Goal: Information Seeking & Learning: Learn about a topic

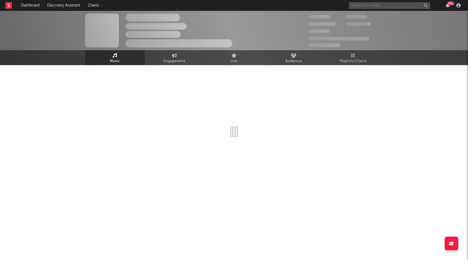
click at [413, 8] on input "text" at bounding box center [389, 5] width 81 height 7
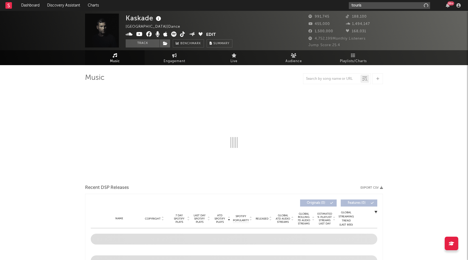
type input "tourist"
select select "6m"
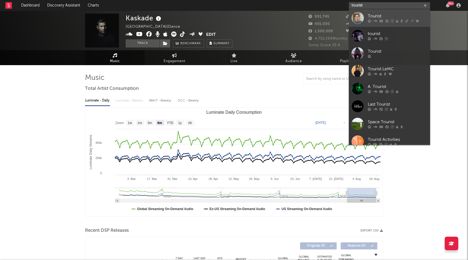
type input "tourist"
click at [413, 15] on div "Tourist" at bounding box center [398, 16] width 60 height 7
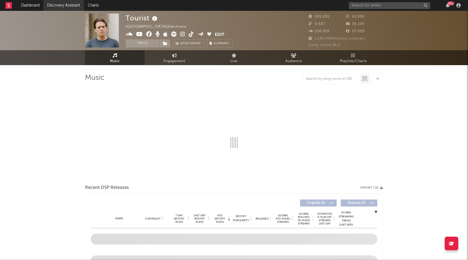
select select "6m"
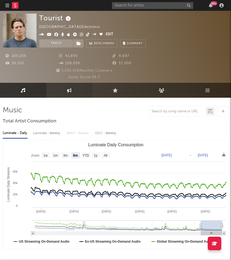
click at [89, 92] on link "Engagement" at bounding box center [69, 90] width 46 height 15
select select "1w"
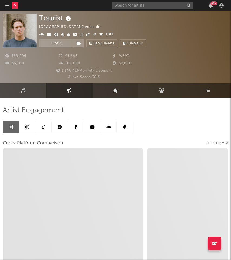
click at [115, 90] on icon at bounding box center [115, 90] width 5 height 4
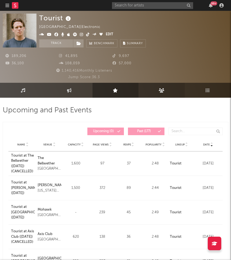
click at [157, 92] on link "Audience" at bounding box center [162, 90] width 46 height 15
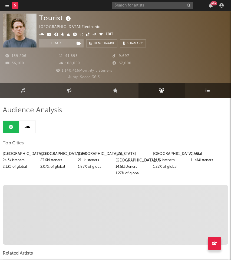
click at [199, 90] on link "Playlists/Charts" at bounding box center [208, 90] width 46 height 15
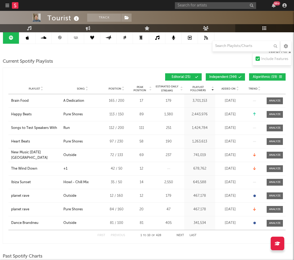
scroll to position [58, 0]
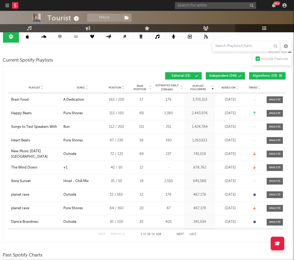
click at [230, 76] on span "Independent ( 344 )" at bounding box center [223, 75] width 28 height 3
click at [259, 75] on span "Algorithmic ( 59 )" at bounding box center [265, 75] width 25 height 3
click at [86, 88] on icon at bounding box center [86, 89] width 3 height 2
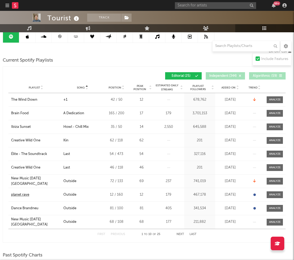
click at [28, 193] on div "planet rave" at bounding box center [20, 194] width 18 height 5
click at [178, 233] on button "Next" at bounding box center [181, 234] width 8 height 3
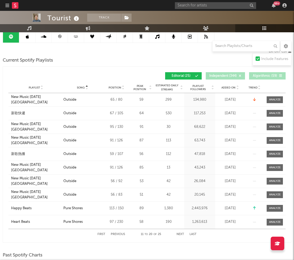
click at [178, 233] on button "Next" at bounding box center [181, 234] width 8 height 3
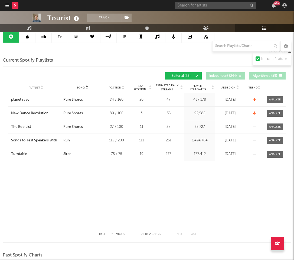
click at [122, 233] on button "Previous" at bounding box center [118, 234] width 14 height 3
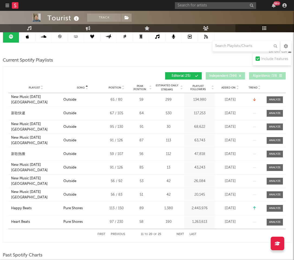
click at [258, 76] on span "Algorithmic ( 59 )" at bounding box center [265, 75] width 25 height 3
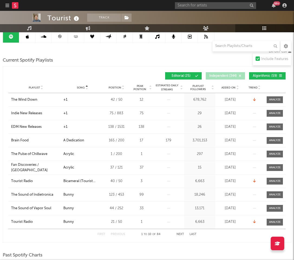
click at [87, 89] on icon at bounding box center [86, 89] width 3 height 2
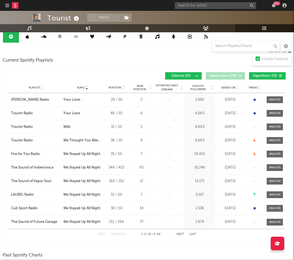
click at [179, 234] on button "Next" at bounding box center [181, 234] width 8 height 3
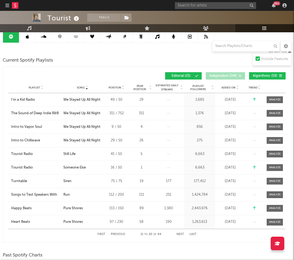
click at [179, 234] on button "Next" at bounding box center [181, 234] width 8 height 3
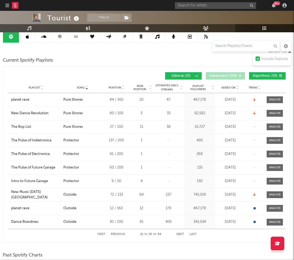
click at [179, 234] on button "Next" at bounding box center [181, 234] width 8 height 3
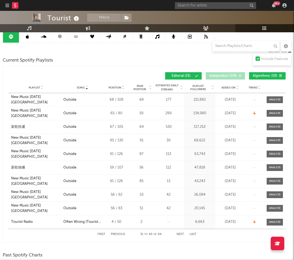
click at [179, 234] on button "Next" at bounding box center [181, 234] width 8 height 3
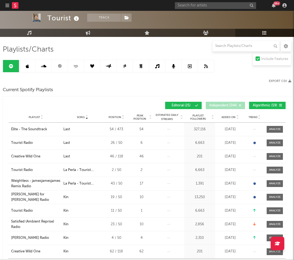
scroll to position [0, 0]
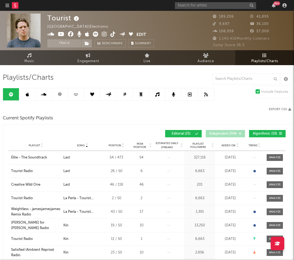
click at [28, 94] on icon at bounding box center [27, 94] width 3 height 4
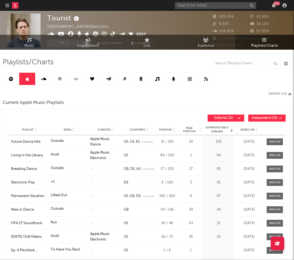
scroll to position [25, 0]
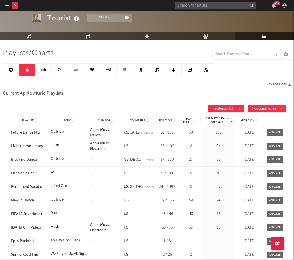
click at [261, 106] on button "Independent ( 29 )" at bounding box center [267, 108] width 37 height 7
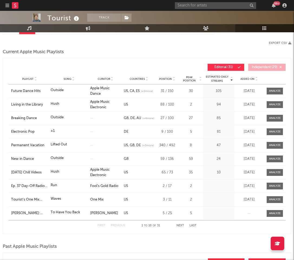
scroll to position [66, 0]
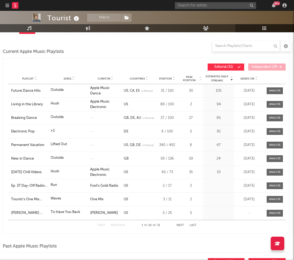
click at [73, 79] on icon at bounding box center [73, 80] width 3 height 2
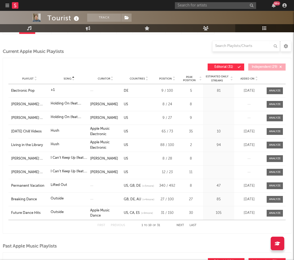
click at [182, 225] on button "Next" at bounding box center [181, 225] width 8 height 3
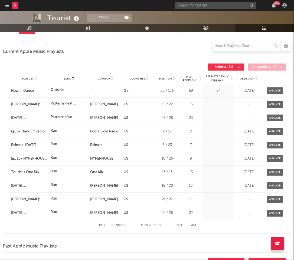
scroll to position [0, 0]
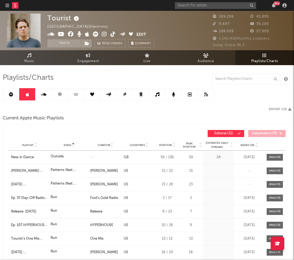
click at [46, 93] on icon at bounding box center [43, 94] width 5 height 4
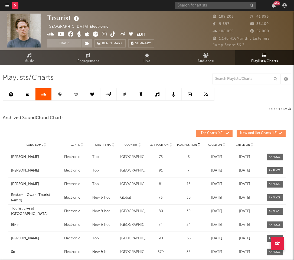
click at [61, 96] on icon at bounding box center [60, 94] width 4 height 4
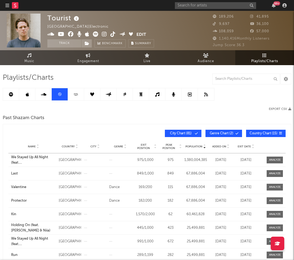
click at [79, 95] on icon at bounding box center [76, 94] width 6 height 4
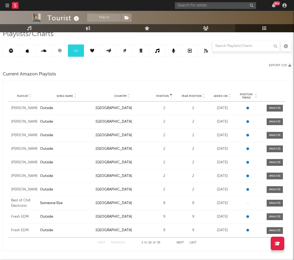
scroll to position [45, 0]
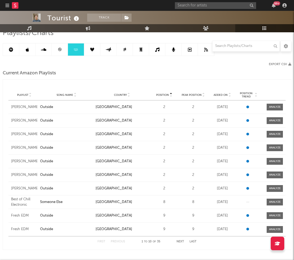
click at [75, 96] on icon at bounding box center [75, 96] width 3 height 2
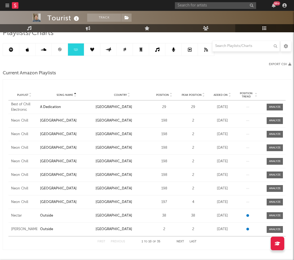
click at [182, 241] on button "Next" at bounding box center [181, 241] width 8 height 3
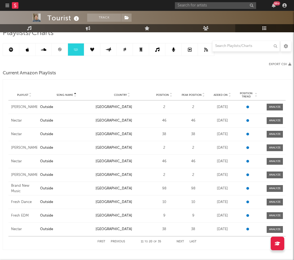
click at [182, 241] on button "Next" at bounding box center [181, 241] width 8 height 3
click at [180, 240] on button "Next" at bounding box center [181, 241] width 8 height 3
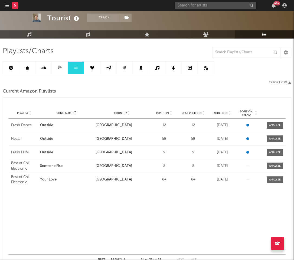
scroll to position [25, 0]
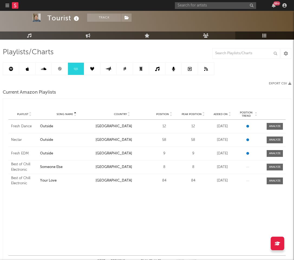
click at [93, 73] on link at bounding box center [92, 69] width 16 height 12
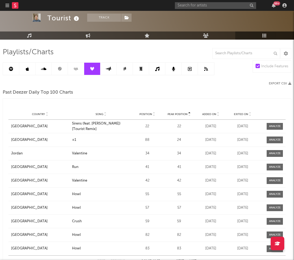
click at [111, 65] on link at bounding box center [109, 69] width 16 height 12
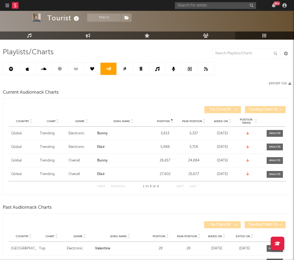
click at [126, 69] on icon at bounding box center [125, 68] width 2 height 3
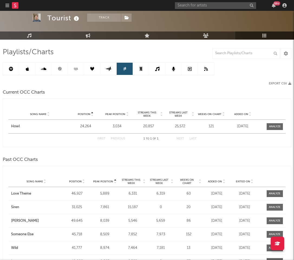
click at [108, 69] on icon at bounding box center [109, 69] width 6 height 4
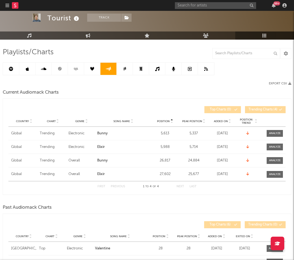
click at [127, 67] on link at bounding box center [125, 69] width 16 height 12
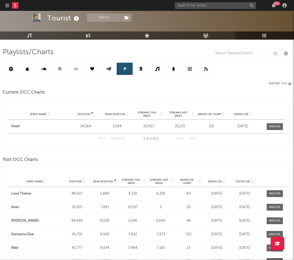
click at [140, 68] on icon at bounding box center [141, 69] width 3 height 4
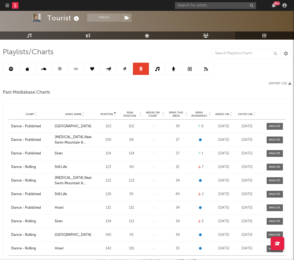
click at [159, 69] on icon at bounding box center [157, 69] width 4 height 4
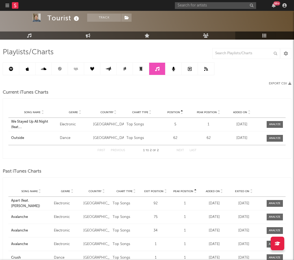
click at [172, 69] on icon at bounding box center [173, 69] width 3 height 4
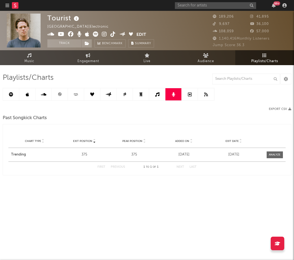
click at [188, 91] on link at bounding box center [190, 94] width 16 height 12
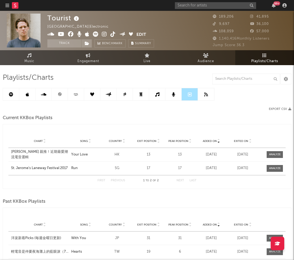
click at [205, 95] on icon at bounding box center [206, 94] width 4 height 4
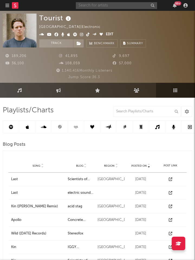
click at [92, 6] on input "text" at bounding box center [116, 5] width 81 height 7
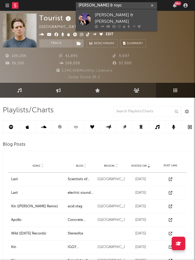
type input "[PERSON_NAME] & royc"
click at [107, 16] on div "[PERSON_NAME] & [PERSON_NAME]" at bounding box center [125, 18] width 60 height 13
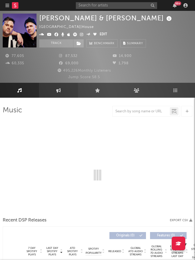
select select "6m"
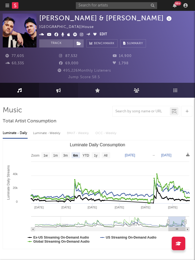
select select "6m"
click at [175, 95] on link "Playlists/Charts" at bounding box center [175, 90] width 39 height 15
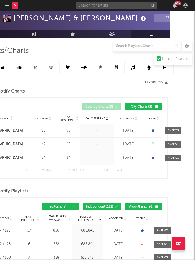
scroll to position [59, 0]
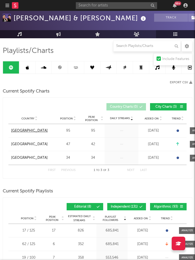
click at [31, 131] on div "[GEOGRAPHIC_DATA]" at bounding box center [29, 130] width 37 height 5
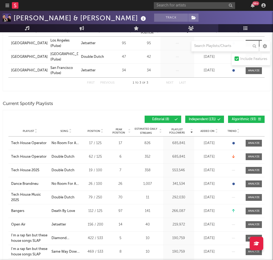
scroll to position [179, 0]
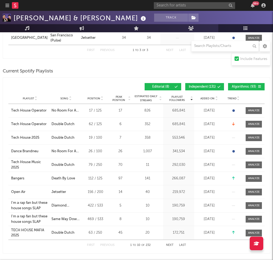
click at [216, 86] on button "Independent ( 131 )" at bounding box center [204, 86] width 39 height 7
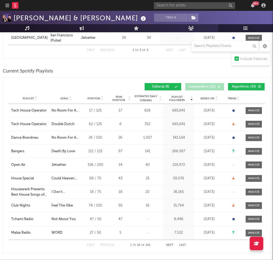
click at [70, 99] on icon at bounding box center [70, 99] width 3 height 2
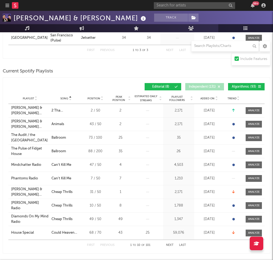
scroll to position [191, 0]
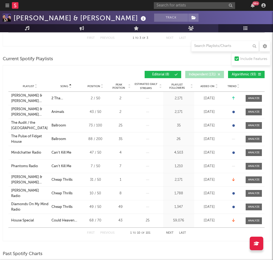
click at [168, 232] on button "Next" at bounding box center [170, 232] width 8 height 3
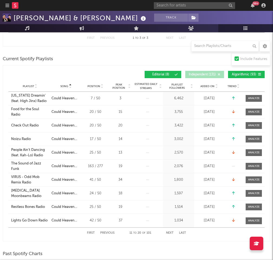
click at [168, 232] on button "Next" at bounding box center [170, 232] width 8 height 3
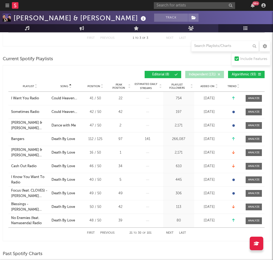
click at [168, 232] on button "Next" at bounding box center [170, 232] width 8 height 3
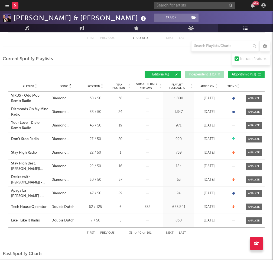
click at [168, 232] on button "Next" at bounding box center [170, 232] width 8 height 3
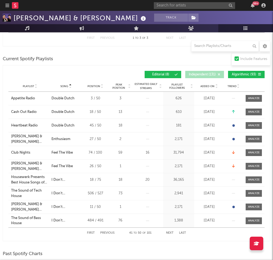
click at [168, 232] on button "Next" at bounding box center [170, 232] width 8 height 3
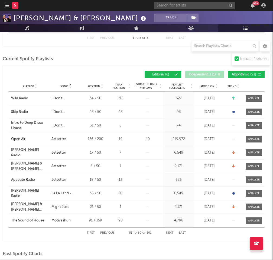
click at [168, 232] on button "Next" at bounding box center [170, 232] width 8 height 3
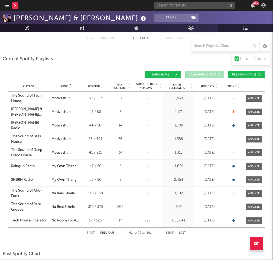
click at [33, 220] on div "Tech House Operator" at bounding box center [29, 220] width 36 height 5
click at [167, 231] on button "Next" at bounding box center [170, 232] width 8 height 3
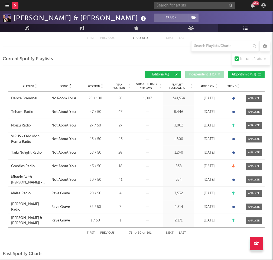
click at [209, 75] on span at bounding box center [208, 74] width 1 height 3
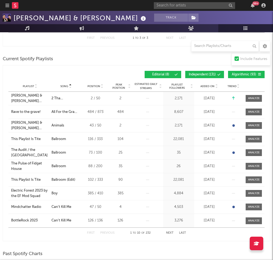
click at [209, 75] on span at bounding box center [208, 74] width 1 height 3
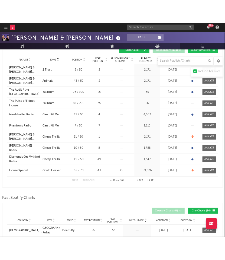
scroll to position [220, 0]
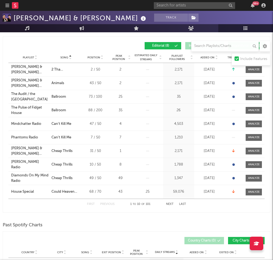
click at [166, 203] on button "Next" at bounding box center [170, 203] width 8 height 3
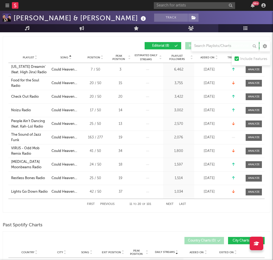
click at [167, 203] on button "Next" at bounding box center [170, 203] width 8 height 3
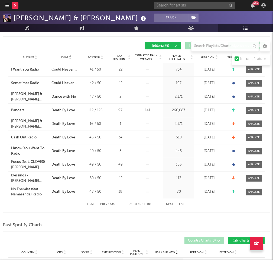
click at [167, 203] on button "Next" at bounding box center [170, 203] width 8 height 3
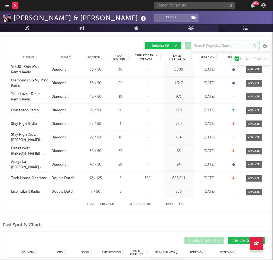
click at [167, 203] on button "Next" at bounding box center [170, 203] width 8 height 3
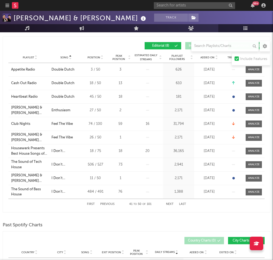
click at [167, 203] on button "Next" at bounding box center [170, 203] width 8 height 3
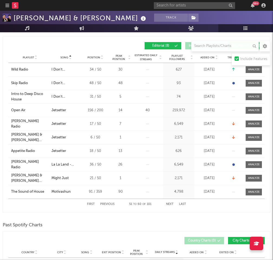
click at [167, 203] on button "Next" at bounding box center [170, 203] width 8 height 3
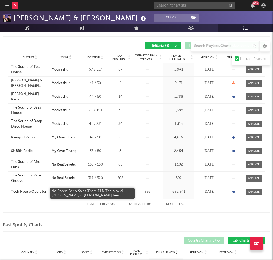
click at [64, 192] on div "No Room For A Saint (From F1® The Movie) - [PERSON_NAME] & [PERSON_NAME] Remix" at bounding box center [65, 191] width 29 height 5
click at [65, 190] on div "No Room For A Saint (From F1® The Movie) - [PERSON_NAME] & [PERSON_NAME] Remix" at bounding box center [65, 191] width 29 height 5
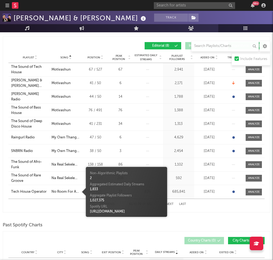
click at [56, 209] on div "First Previous 61 to 70 of 101 Next Last" at bounding box center [136, 203] width 256 height 11
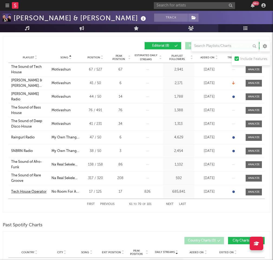
click at [33, 194] on div "Tech House Operator" at bounding box center [29, 191] width 36 height 5
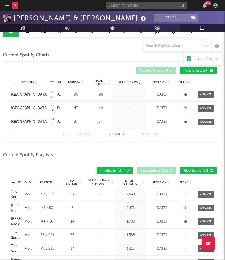
scroll to position [0, 0]
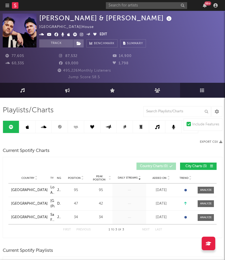
click at [28, 125] on icon at bounding box center [27, 127] width 3 height 4
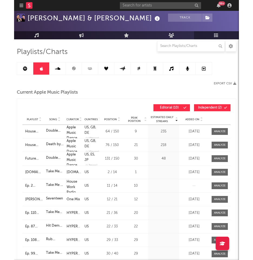
scroll to position [109, 0]
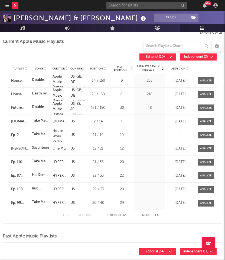
click at [145, 215] on button "Next" at bounding box center [146, 215] width 8 height 3
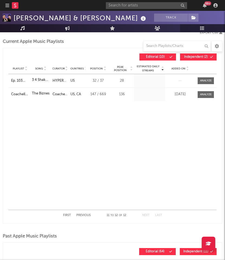
click at [83, 214] on button "Previous" at bounding box center [83, 215] width 14 height 3
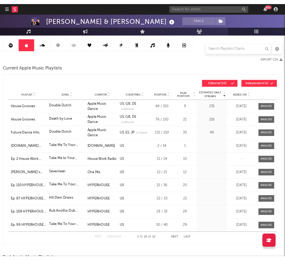
scroll to position [76, 0]
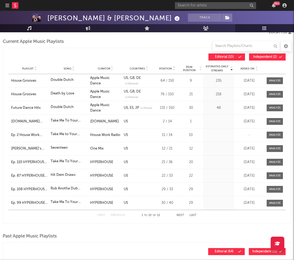
click at [73, 70] on icon at bounding box center [73, 70] width 3 height 2
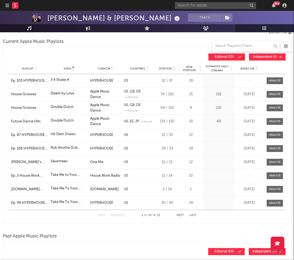
click at [179, 214] on button "Next" at bounding box center [181, 215] width 8 height 3
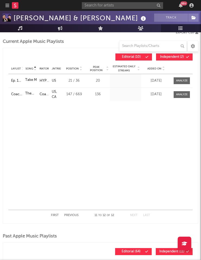
scroll to position [27, 0]
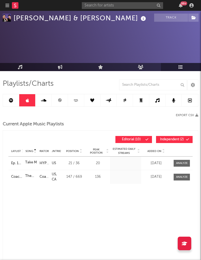
click at [46, 100] on icon at bounding box center [43, 100] width 5 height 4
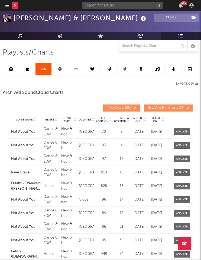
scroll to position [59, 0]
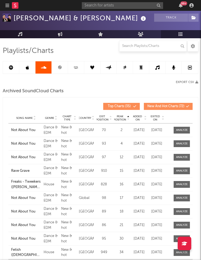
click at [61, 72] on link at bounding box center [60, 67] width 16 height 12
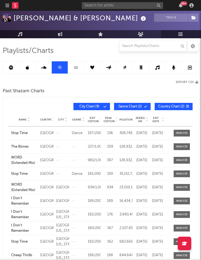
click at [77, 68] on icon at bounding box center [76, 68] width 4 height 1
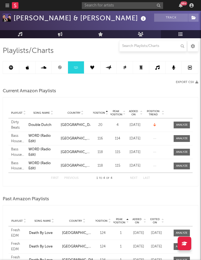
click at [90, 66] on link at bounding box center [92, 67] width 16 height 12
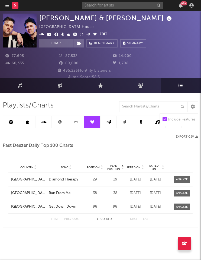
click at [108, 125] on link at bounding box center [109, 122] width 16 height 12
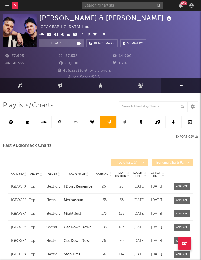
click at [124, 125] on link at bounding box center [125, 122] width 16 height 12
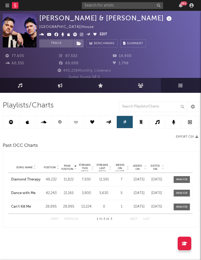
click at [139, 124] on icon at bounding box center [141, 122] width 4 height 4
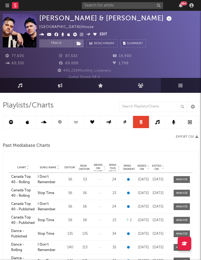
click at [155, 123] on icon at bounding box center [157, 122] width 4 height 4
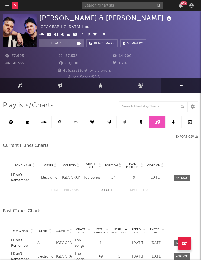
click at [168, 121] on link at bounding box center [174, 122] width 16 height 12
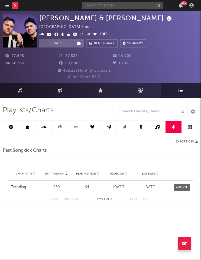
click at [130, 7] on input "text" at bounding box center [122, 5] width 81 height 7
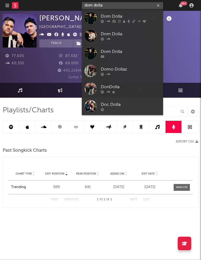
type input "dom dolla"
click at [91, 19] on div at bounding box center [91, 18] width 12 height 12
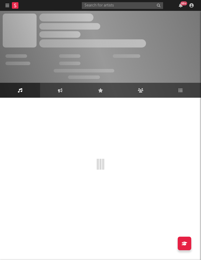
select select "6m"
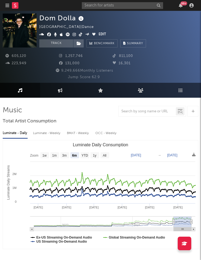
select select "6m"
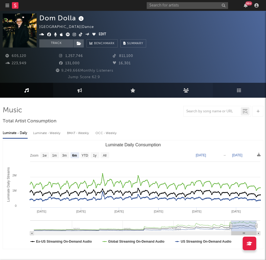
click at [232, 90] on link "Playlists/Charts" at bounding box center [239, 90] width 53 height 15
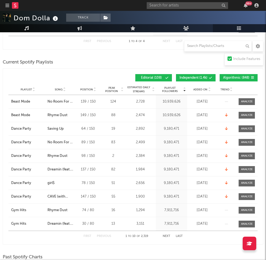
scroll to position [207, 0]
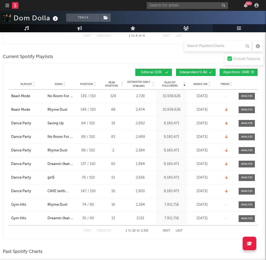
click at [63, 85] on div at bounding box center [64, 84] width 3 height 4
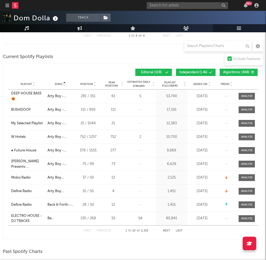
click at [163, 229] on div "First Previous 1 to 10 of 2,319 Next Last" at bounding box center [132, 230] width 99 height 11
click at [165, 229] on div "First Previous 1 to 10 of 2,319 Next Last" at bounding box center [132, 230] width 99 height 11
click at [165, 230] on button "Next" at bounding box center [167, 230] width 8 height 3
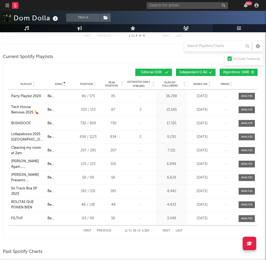
click at [165, 230] on button "Next" at bounding box center [167, 230] width 8 height 3
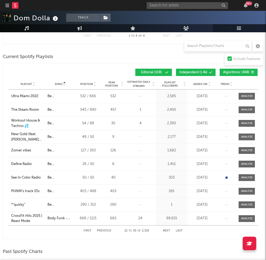
click at [165, 230] on button "Next" at bounding box center [167, 230] width 8 height 3
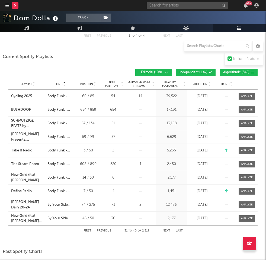
click at [165, 230] on button "Next" at bounding box center [167, 230] width 8 height 3
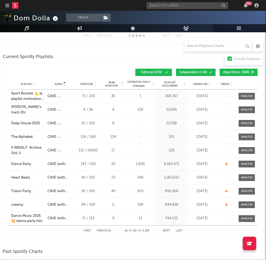
click at [165, 230] on button "Next" at bounding box center [167, 230] width 8 height 3
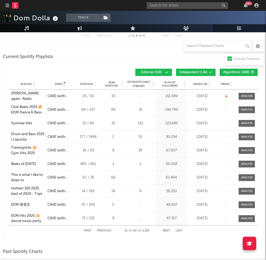
click at [165, 230] on button "Next" at bounding box center [167, 230] width 8 height 3
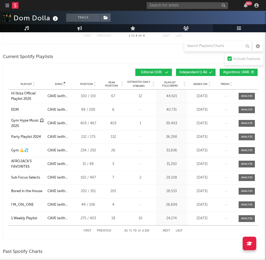
click at [165, 230] on button "Next" at bounding box center [167, 230] width 8 height 3
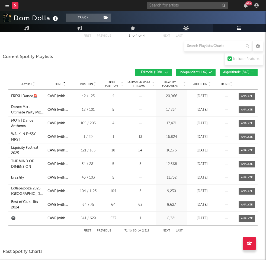
click at [165, 230] on button "Next" at bounding box center [167, 230] width 8 height 3
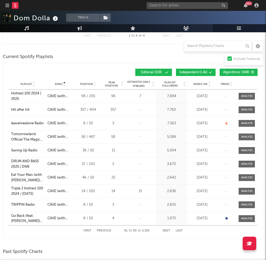
click at [165, 230] on button "Next" at bounding box center [167, 230] width 8 height 3
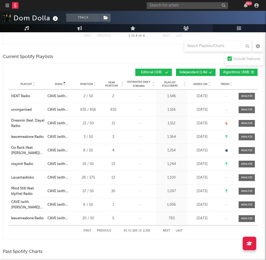
click at [165, 230] on button "Next" at bounding box center [167, 230] width 8 height 3
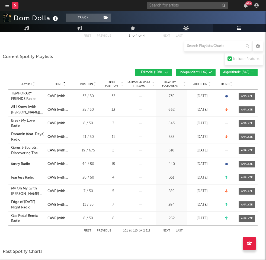
click at [165, 230] on button "Next" at bounding box center [167, 230] width 8 height 3
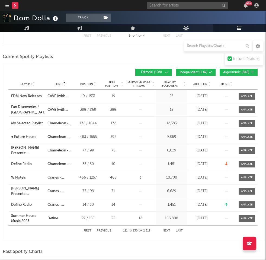
click at [165, 230] on button "Next" at bounding box center [167, 230] width 8 height 3
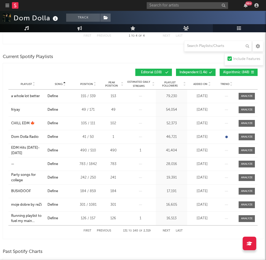
click at [165, 230] on button "Next" at bounding box center [167, 230] width 8 height 3
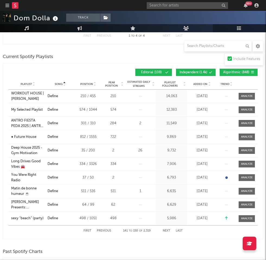
click at [165, 230] on button "Next" at bounding box center [167, 230] width 8 height 3
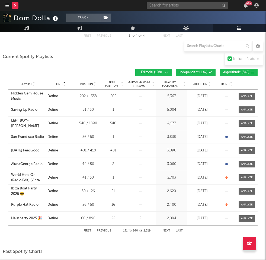
click at [165, 230] on button "Next" at bounding box center [167, 230] width 8 height 3
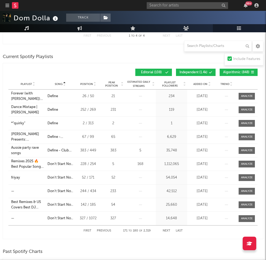
click at [165, 230] on button "Next" at bounding box center [167, 230] width 8 height 3
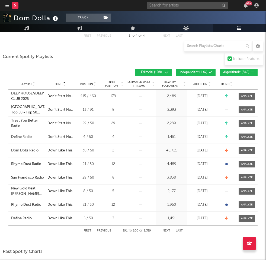
click at [165, 230] on button "Next" at bounding box center [167, 230] width 8 height 3
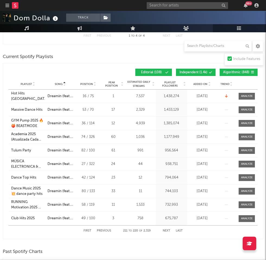
click at [165, 230] on button "Next" at bounding box center [167, 230] width 8 height 3
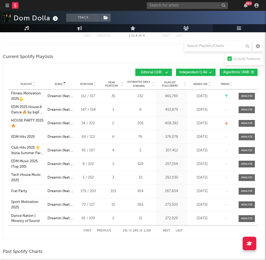
click at [165, 230] on button "Next" at bounding box center [167, 230] width 8 height 3
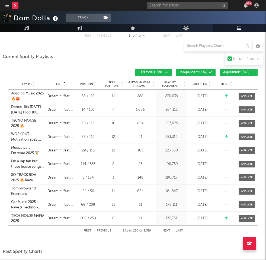
click at [165, 230] on button "Next" at bounding box center [167, 230] width 8 height 3
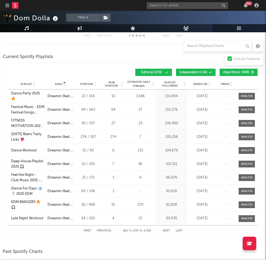
click at [165, 230] on button "Next" at bounding box center [167, 230] width 8 height 3
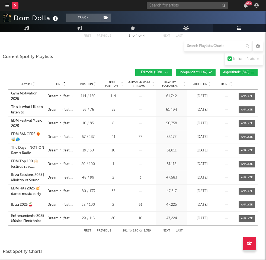
click at [165, 230] on button "Next" at bounding box center [167, 230] width 8 height 3
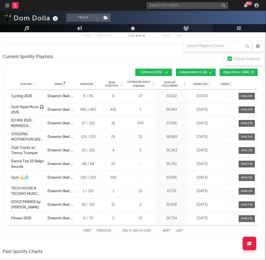
click at [165, 230] on button "Next" at bounding box center [167, 230] width 8 height 3
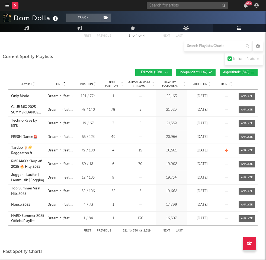
click at [165, 230] on button "Next" at bounding box center [167, 230] width 8 height 3
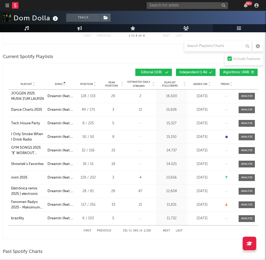
click at [196, 74] on button "Independent ( 1.4k )" at bounding box center [196, 72] width 40 height 7
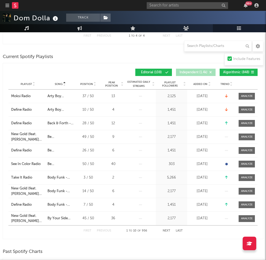
click at [163, 229] on button "Next" at bounding box center [167, 230] width 8 height 3
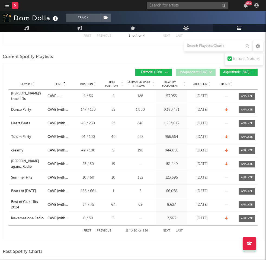
click at [163, 229] on button "Next" at bounding box center [167, 230] width 8 height 3
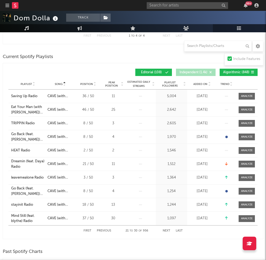
click at [163, 229] on button "Next" at bounding box center [167, 230] width 8 height 3
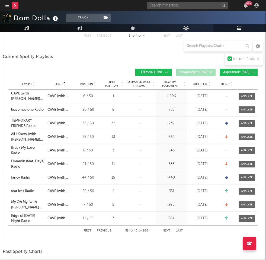
click at [163, 229] on button "Next" at bounding box center [167, 230] width 8 height 3
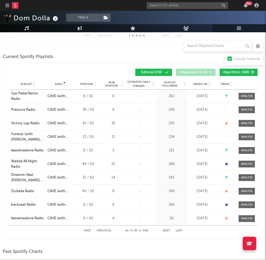
click at [163, 229] on button "Next" at bounding box center [167, 230] width 8 height 3
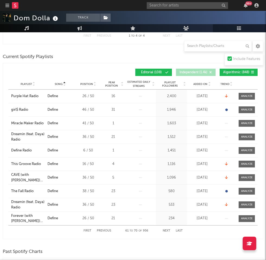
click at [163, 229] on button "Next" at bounding box center [167, 230] width 8 height 3
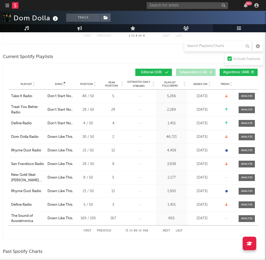
click at [163, 229] on button "Next" at bounding box center [167, 230] width 8 height 3
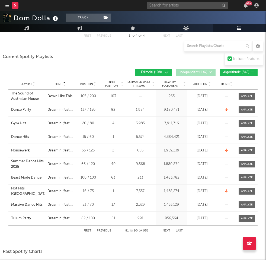
click at [163, 229] on button "Next" at bounding box center [167, 230] width 8 height 3
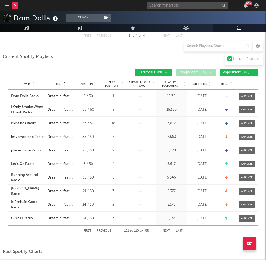
click at [163, 229] on button "Next" at bounding box center [167, 230] width 8 height 3
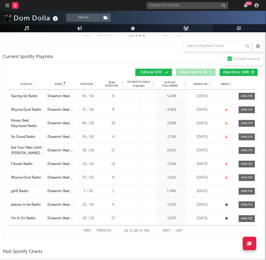
click at [163, 229] on button "Next" at bounding box center [167, 230] width 8 height 3
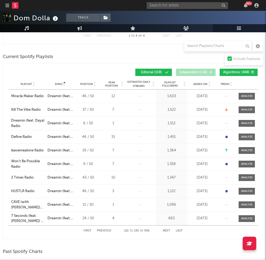
click at [163, 229] on button "Next" at bounding box center [167, 230] width 8 height 3
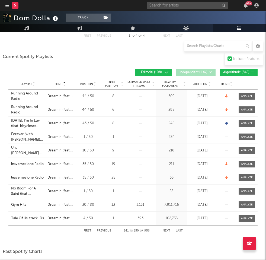
click at [163, 229] on button "Next" at bounding box center [167, 230] width 8 height 3
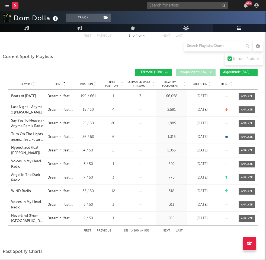
click at [163, 229] on button "Next" at bounding box center [167, 230] width 8 height 3
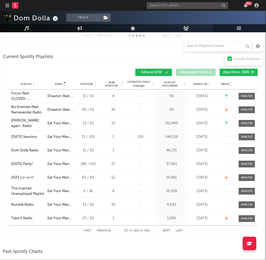
click at [163, 229] on button "Next" at bounding box center [167, 230] width 8 height 3
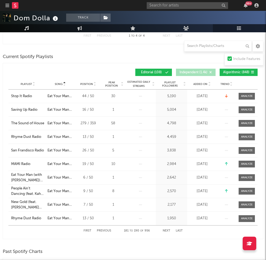
click at [163, 229] on button "Next" at bounding box center [167, 230] width 8 height 3
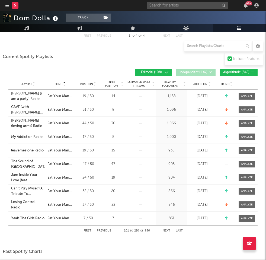
click at [163, 229] on button "Next" at bounding box center [167, 230] width 8 height 3
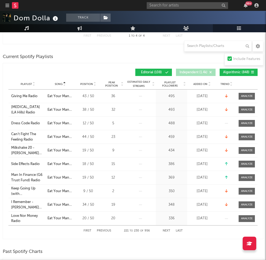
click at [163, 229] on button "Next" at bounding box center [167, 230] width 8 height 3
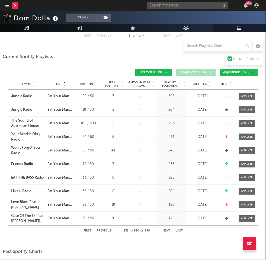
click at [163, 229] on button "Next" at bounding box center [167, 230] width 8 height 3
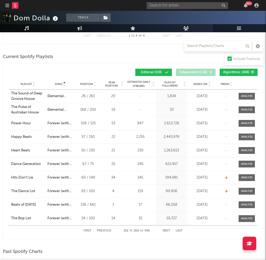
click at [163, 229] on button "Next" at bounding box center [167, 230] width 8 height 3
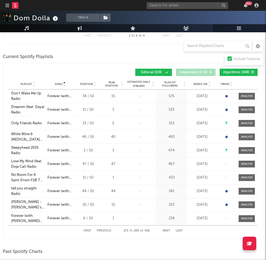
click at [163, 229] on button "Next" at bounding box center [167, 230] width 8 height 3
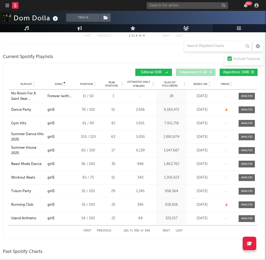
click at [163, 229] on button "Next" at bounding box center [167, 230] width 8 height 3
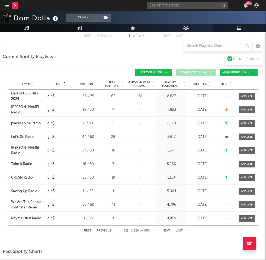
click at [163, 229] on button "Next" at bounding box center [167, 230] width 8 height 3
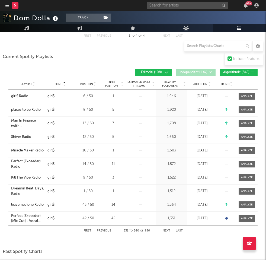
click at [163, 229] on button "Next" at bounding box center [167, 230] width 8 height 3
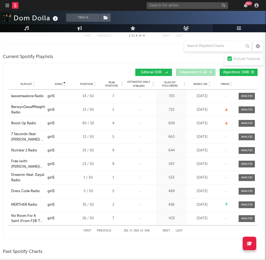
click at [163, 229] on button "Next" at bounding box center [167, 230] width 8 height 3
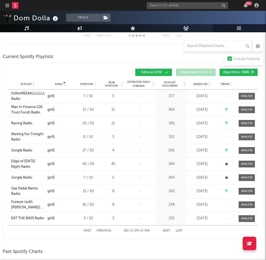
click at [163, 229] on button "Next" at bounding box center [167, 230] width 8 height 3
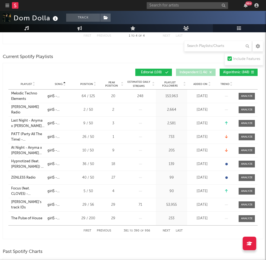
click at [163, 229] on button "Next" at bounding box center [167, 230] width 8 height 3
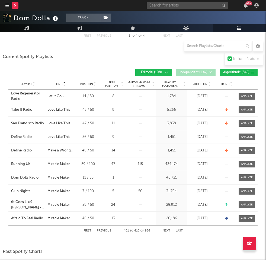
click at [163, 229] on button "Next" at bounding box center [167, 230] width 8 height 3
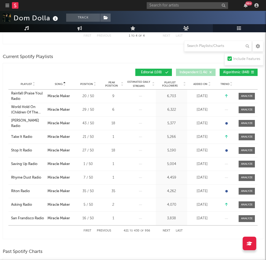
click at [163, 229] on button "Next" at bounding box center [167, 230] width 8 height 3
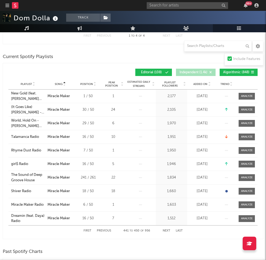
click at [163, 229] on button "Next" at bounding box center [167, 230] width 8 height 3
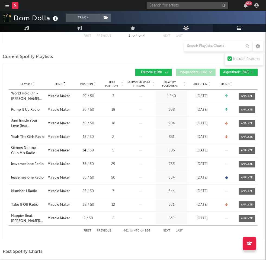
click at [163, 229] on button "Next" at bounding box center [167, 230] width 8 height 3
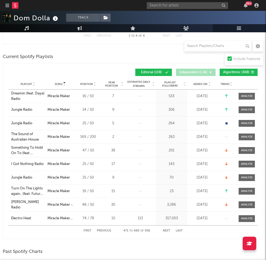
click at [163, 229] on button "Next" at bounding box center [167, 230] width 8 height 3
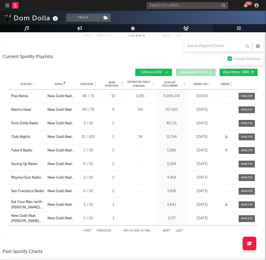
click at [163, 229] on button "Next" at bounding box center [167, 230] width 8 height 3
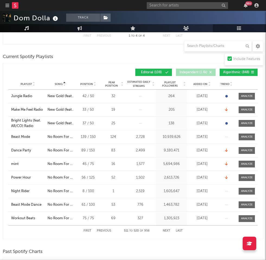
click at [163, 229] on button "Next" at bounding box center [167, 230] width 8 height 3
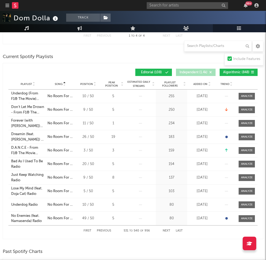
click at [163, 229] on button "Next" at bounding box center [167, 230] width 8 height 3
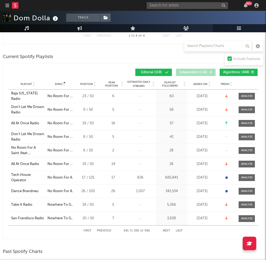
click at [163, 229] on button "Next" at bounding box center [167, 230] width 8 height 3
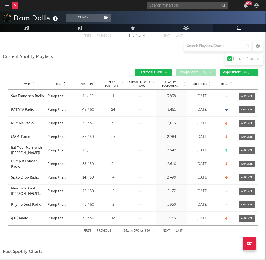
click at [163, 229] on button "Next" at bounding box center [167, 230] width 8 height 3
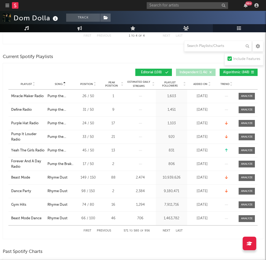
click at [163, 229] on button "Next" at bounding box center [167, 230] width 8 height 3
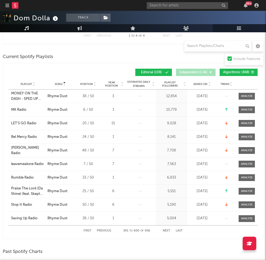
click at [227, 73] on span "Algorithmic ( 848 )" at bounding box center [236, 72] width 26 height 3
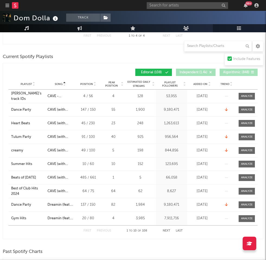
click at [64, 86] on icon at bounding box center [64, 85] width 3 height 2
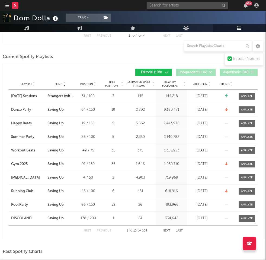
click at [164, 228] on div "First Previous 1 to 10 of 108 Next Last" at bounding box center [132, 230] width 99 height 11
click at [166, 229] on button "Next" at bounding box center [167, 230] width 8 height 3
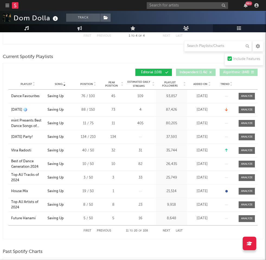
click at [166, 229] on button "Next" at bounding box center [167, 230] width 8 height 3
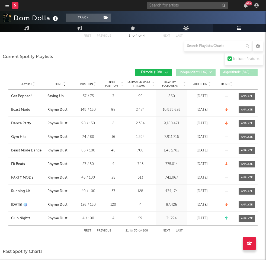
click at [166, 229] on button "Next" at bounding box center [167, 230] width 8 height 3
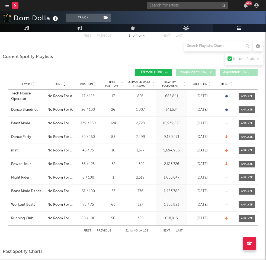
click at [166, 230] on button "Next" at bounding box center [167, 230] width 8 height 3
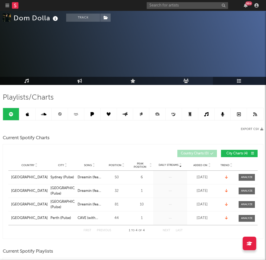
scroll to position [0, 0]
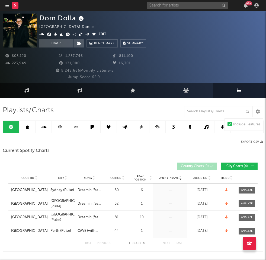
click at [27, 125] on icon at bounding box center [27, 127] width 3 height 4
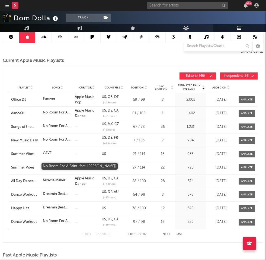
scroll to position [99, 0]
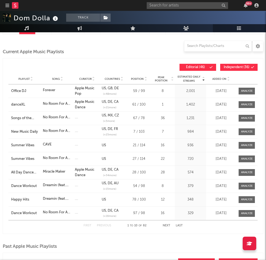
click at [62, 80] on icon at bounding box center [61, 80] width 3 height 2
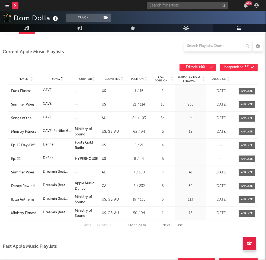
click at [62, 80] on icon at bounding box center [61, 80] width 3 height 2
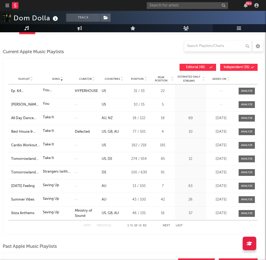
click at [166, 226] on button "Next" at bounding box center [167, 225] width 8 height 3
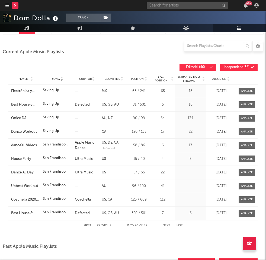
click at [166, 226] on button "Next" at bounding box center [167, 225] width 8 height 3
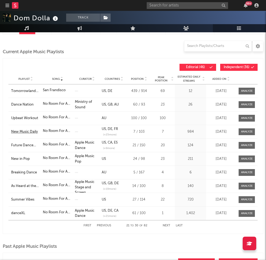
click at [31, 132] on div "New Music Daily" at bounding box center [25, 131] width 29 height 5
click at [166, 226] on button "Next" at bounding box center [167, 225] width 8 height 3
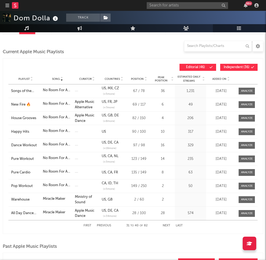
scroll to position [21, 0]
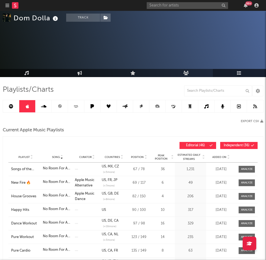
click at [12, 109] on link at bounding box center [11, 106] width 16 height 12
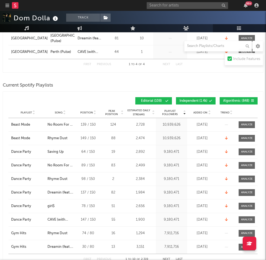
scroll to position [186, 0]
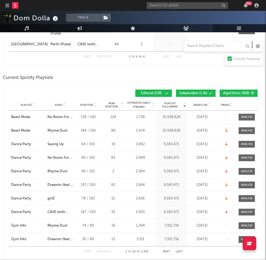
click at [65, 106] on icon at bounding box center [64, 106] width 3 height 2
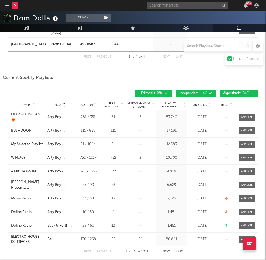
click at [206, 92] on span "Independent ( 1.4k )" at bounding box center [193, 93] width 28 height 3
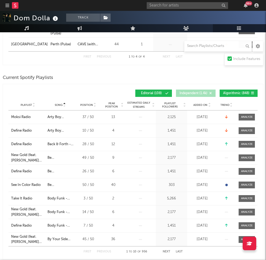
click at [229, 91] on button "Algorithmic ( 848 )" at bounding box center [239, 92] width 38 height 7
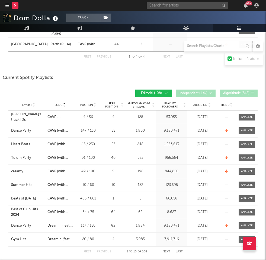
click at [64, 106] on icon at bounding box center [64, 106] width 3 height 2
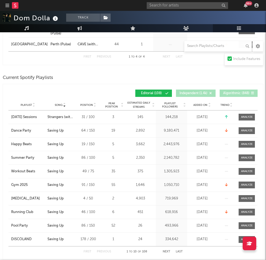
scroll to position [217, 0]
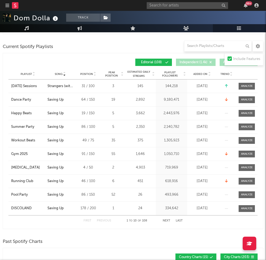
click at [164, 218] on div "First Previous 1 to 10 of 108 Next Last" at bounding box center [132, 220] width 99 height 11
click at [164, 219] on button "Next" at bounding box center [167, 220] width 8 height 3
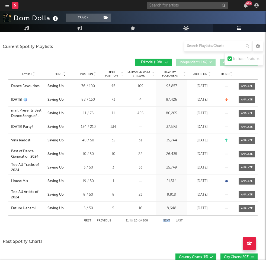
click at [164, 219] on button "Next" at bounding box center [167, 220] width 8 height 3
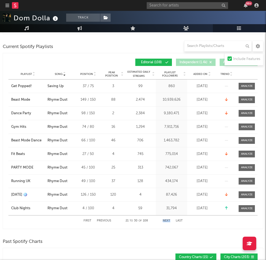
click at [164, 219] on button "Next" at bounding box center [167, 220] width 8 height 3
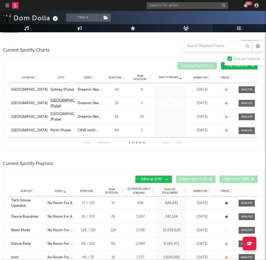
scroll to position [0, 0]
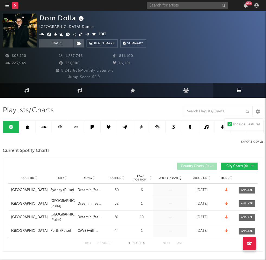
click at [73, 127] on icon at bounding box center [76, 127] width 6 height 4
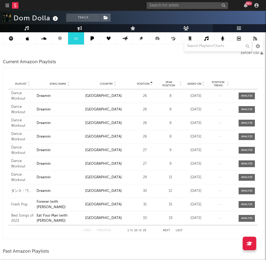
scroll to position [102, 0]
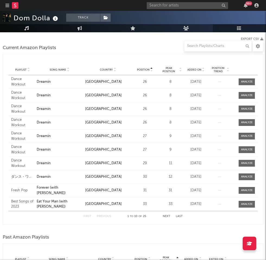
click at [68, 71] on icon at bounding box center [68, 71] width 3 height 2
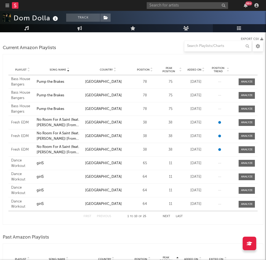
click at [169, 215] on button "Next" at bounding box center [167, 216] width 8 height 3
